Goal: Communication & Community: Connect with others

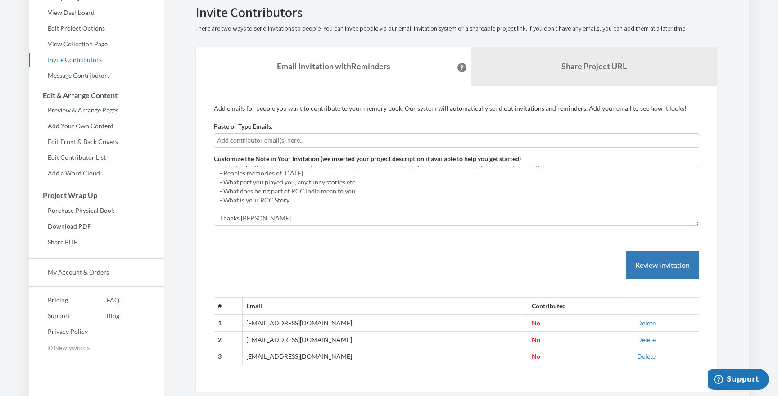
scroll to position [9, 0]
click at [295, 141] on input "text" at bounding box center [456, 141] width 479 height 10
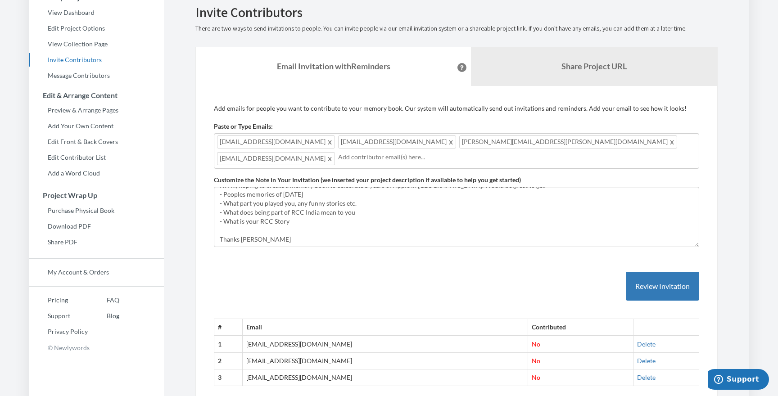
click at [539, 141] on div "hmarggraf@apple.com bcaffrey@apple.com osullivan.elaine@apple.com lhickey@apple…" at bounding box center [456, 151] width 485 height 36
click at [603, 141] on div "hmarggraf@apple.com bcaffrey@apple.com osullivan.elaine@apple.com lhickey@apple…" at bounding box center [456, 151] width 485 height 36
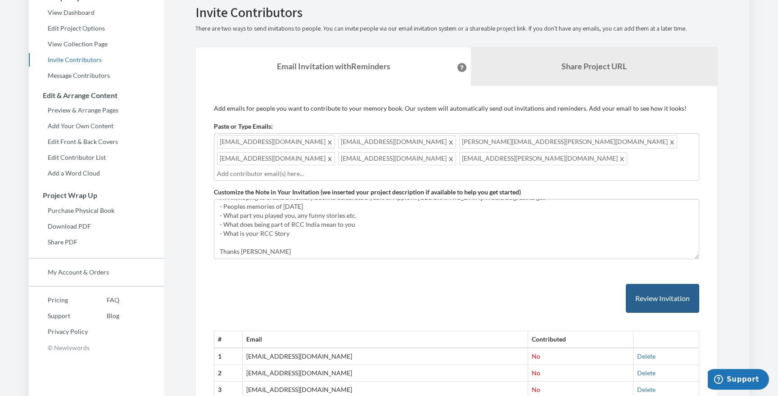
click at [666, 284] on button "Review Invitation" at bounding box center [662, 298] width 73 height 29
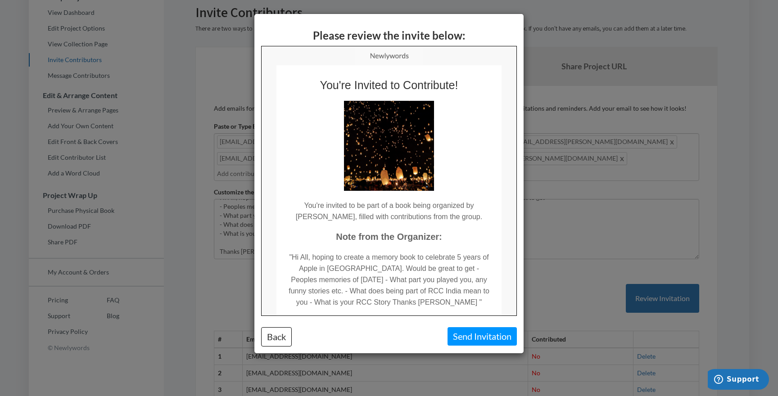
click at [477, 337] on button "Send Invitation" at bounding box center [482, 336] width 69 height 18
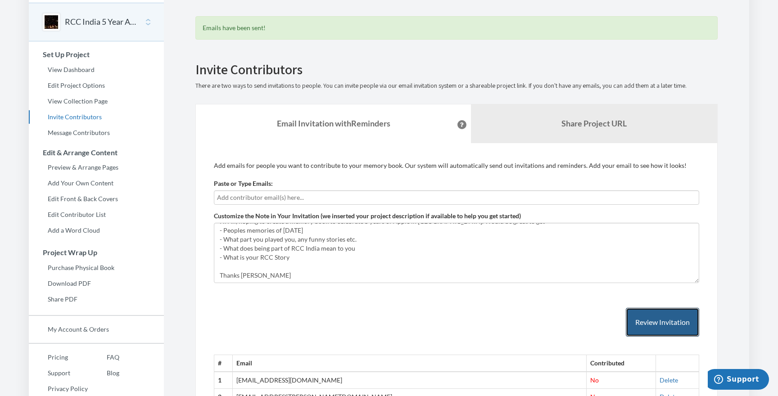
scroll to position [24, 0]
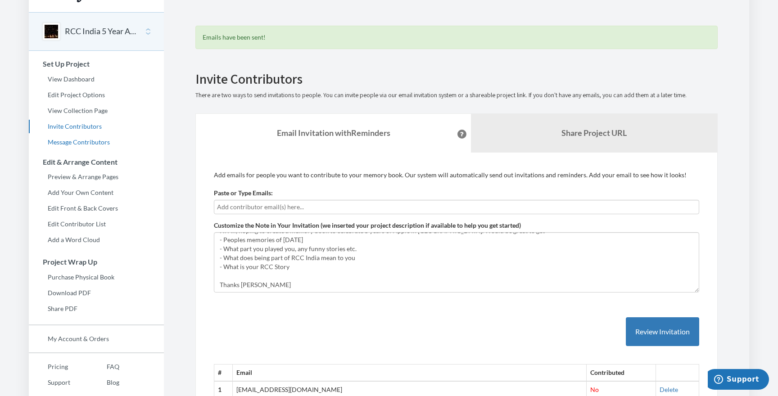
click at [89, 141] on link "Message Contributors" at bounding box center [96, 143] width 135 height 14
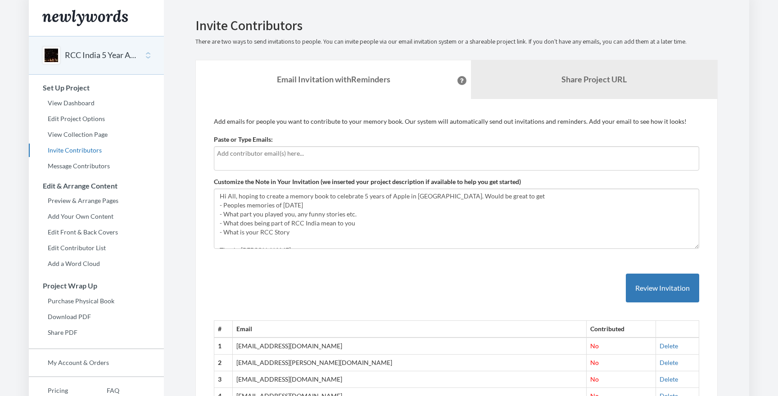
click at [264, 160] on div at bounding box center [456, 158] width 485 height 24
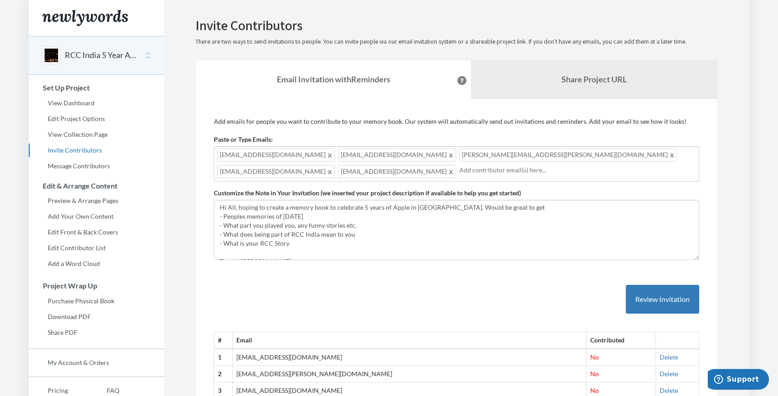
click at [616, 157] on div "agarciacaro@apple.com aporcelubiaga@apple.com pye.andy@apple.com ameeduturi@app…" at bounding box center [456, 164] width 485 height 36
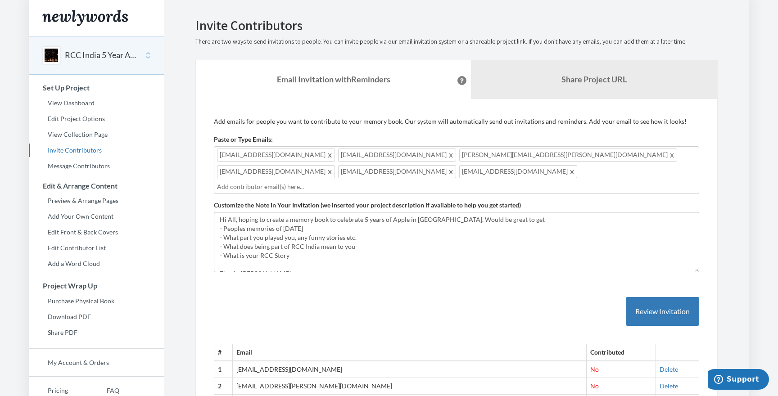
click at [690, 155] on div "agarciacaro@apple.com aporcelubiaga@apple.com pye.andy@apple.com ameeduturi@app…" at bounding box center [456, 170] width 485 height 48
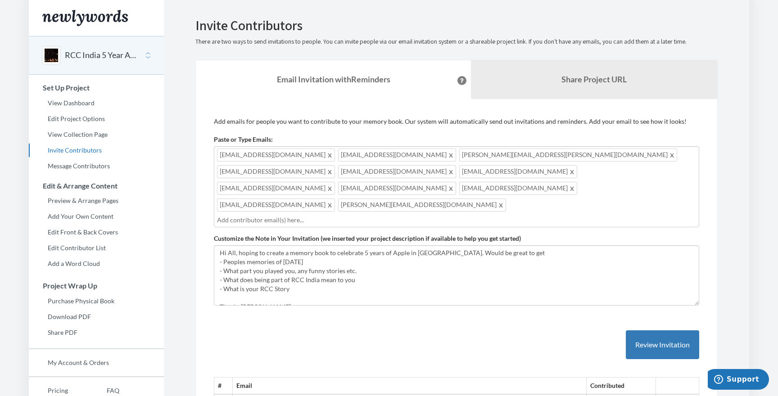
click at [599, 174] on div "agarciacaro@apple.com aporcelubiaga@apple.com pye.andy@apple.com ameeduturi@app…" at bounding box center [456, 186] width 485 height 81
click at [677, 173] on div "agarciacaro@apple.com aporcelubiaga@apple.com pye.andy@apple.com ameeduturi@app…" at bounding box center [456, 186] width 485 height 81
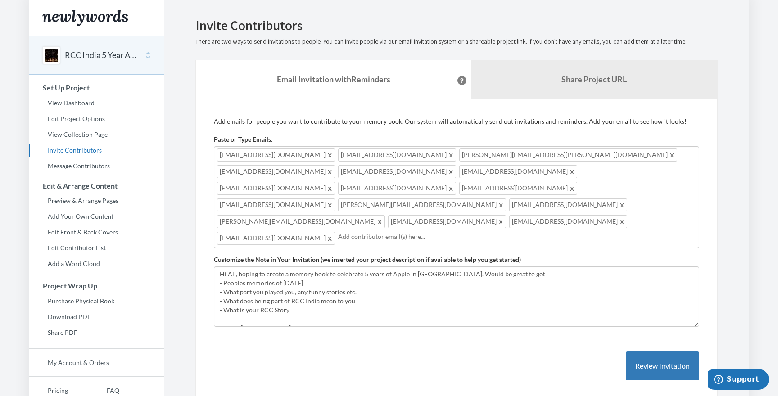
click at [572, 194] on div "agarciacaro@apple.com aporcelubiaga@apple.com pye.andy@apple.com ameeduturi@app…" at bounding box center [456, 197] width 485 height 102
click at [645, 186] on div "agarciacaro@apple.com aporcelubiaga@apple.com pye.andy@apple.com ameeduturi@app…" at bounding box center [456, 197] width 485 height 102
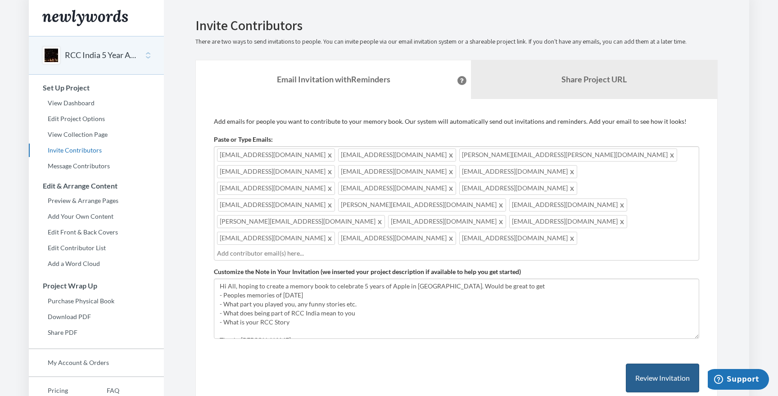
click at [652, 364] on button "Review Invitation" at bounding box center [662, 378] width 73 height 29
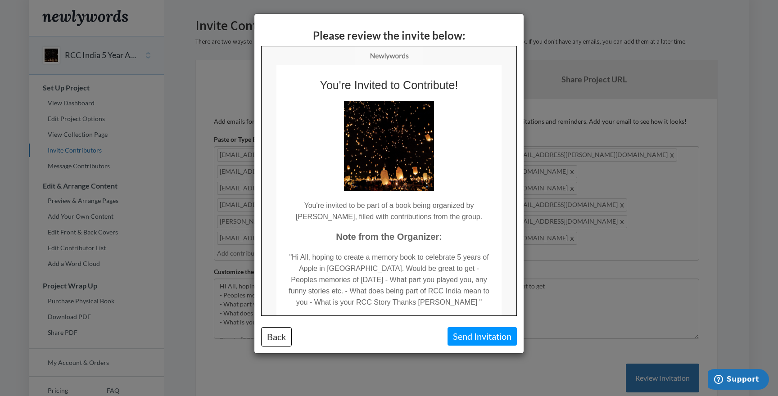
click at [500, 338] on button "Send Invitation" at bounding box center [482, 336] width 69 height 18
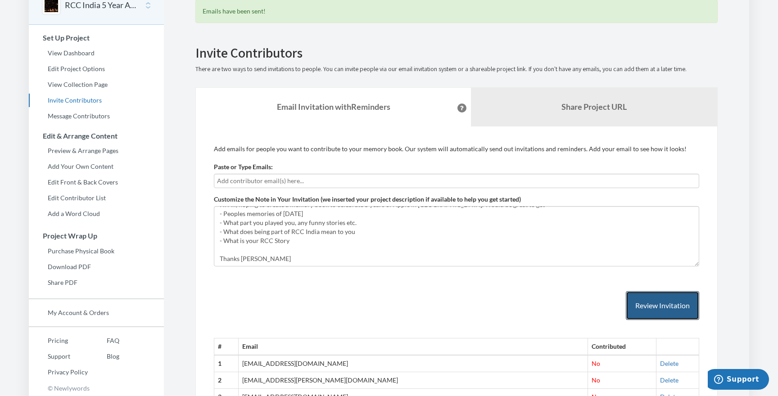
scroll to position [9, 0]
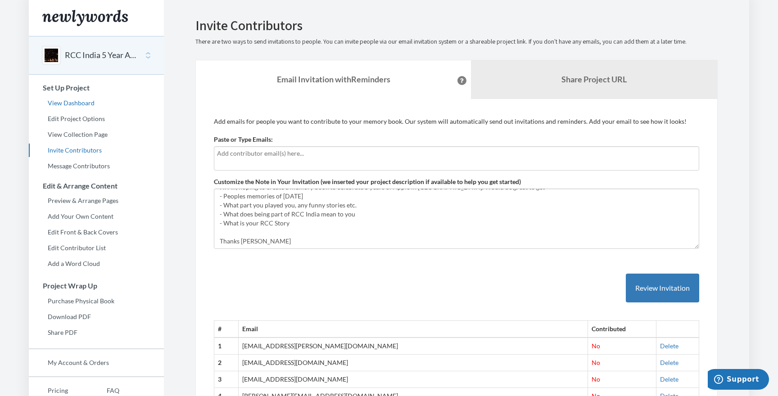
click at [82, 101] on link "View Dashboard" at bounding box center [96, 103] width 135 height 14
